Goal: Navigation & Orientation: Find specific page/section

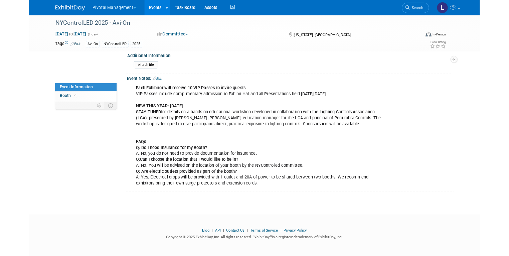
scroll to position [968, 0]
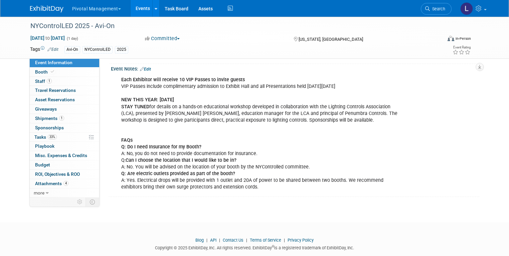
click at [269, 63] on div "Additional Information: Attach file" at bounding box center [293, 50] width 367 height 25
click at [269, 7] on span "Search" at bounding box center [437, 8] width 15 height 5
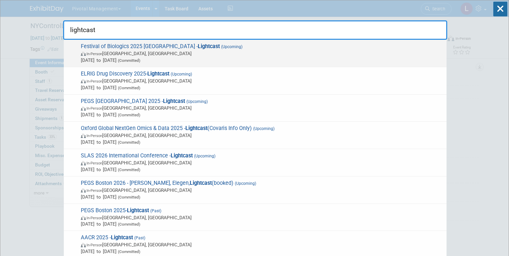
type input "lightcast"
click at [139, 57] on span "Sep 30, 2025 to Oct 2, 2025 (Committed)" at bounding box center [262, 60] width 362 height 7
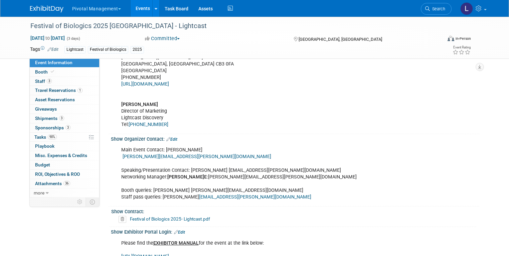
scroll to position [462, 0]
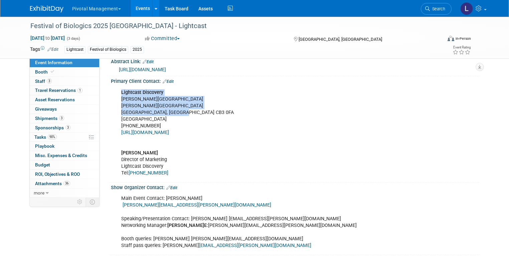
drag, startPoint x: 116, startPoint y: 91, endPoint x: 177, endPoint y: 111, distance: 64.2
click at [177, 111] on div "Lightcast Discovery [PERSON_NAME] Building [PERSON_NAME][GEOGRAPHIC_DATA] 0FA […" at bounding box center [262, 133] width 291 height 94
copy div "Lightcast Discovery [PERSON_NAME] Building [GEOGRAPHIC_DATA][STREET_ADDRESS]"
click at [444, 13] on link "Search" at bounding box center [436, 9] width 31 height 12
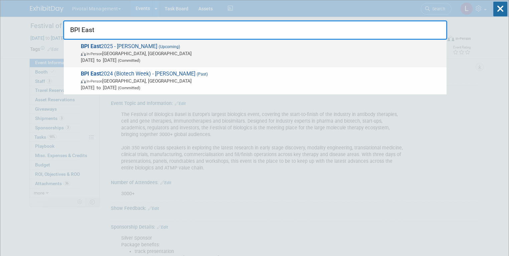
type input "BPI East"
click at [137, 57] on span "[DATE] to [DATE] (Committed)" at bounding box center [262, 60] width 362 height 7
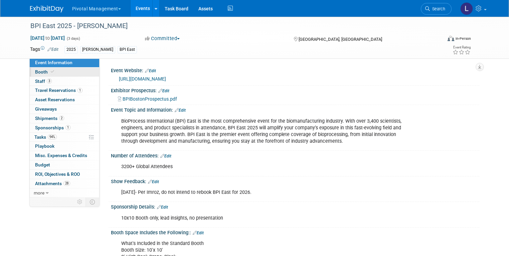
click at [35, 71] on span "Booth" at bounding box center [45, 71] width 20 height 5
select select "Yes"
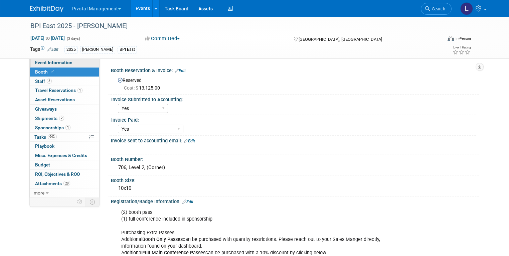
click at [41, 62] on span "Event Information" at bounding box center [53, 62] width 37 height 5
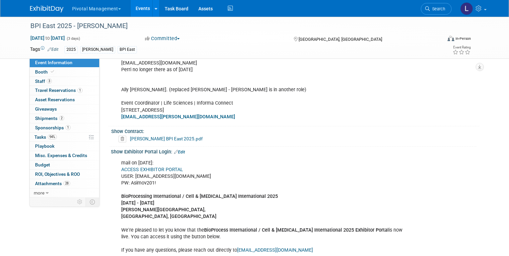
scroll to position [417, 0]
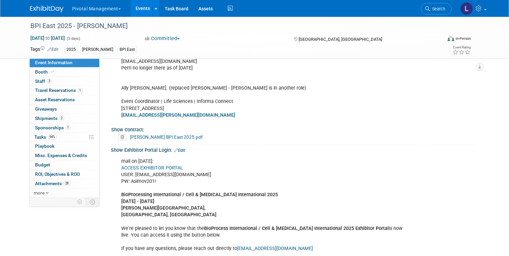
click at [160, 166] on link "ACCESS EXHIBITOR PORTAL" at bounding box center [152, 168] width 62 height 6
